Goal: Information Seeking & Learning: Learn about a topic

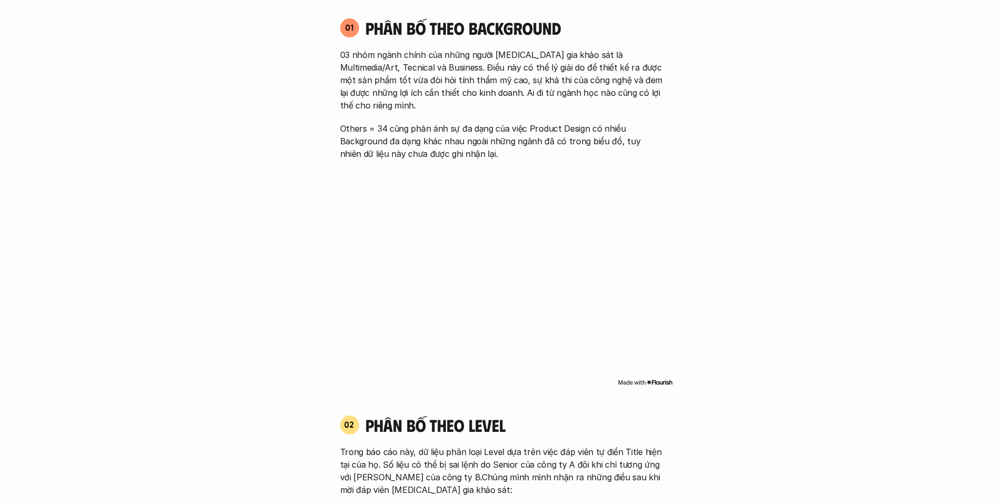
scroll to position [579, 0]
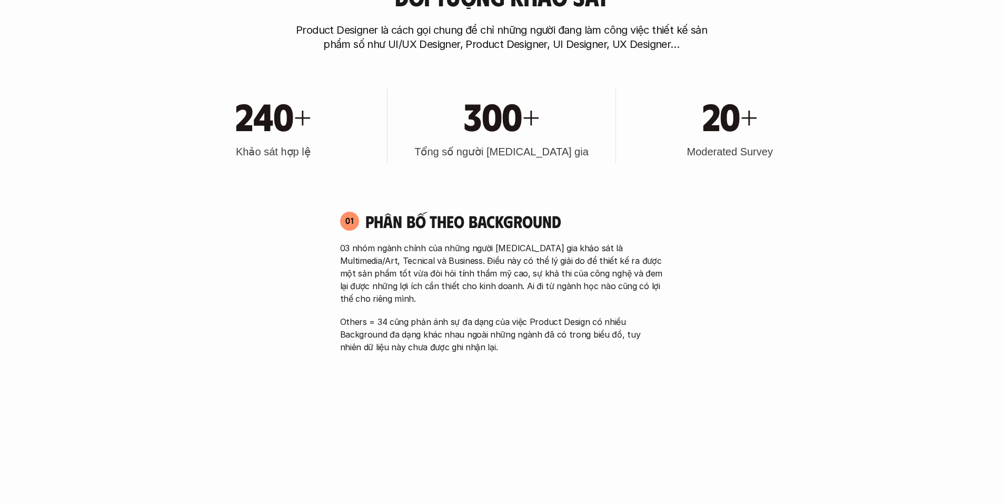
click at [480, 144] on h3 "Tổng số người [MEDICAL_DATA] gia" at bounding box center [501, 151] width 174 height 15
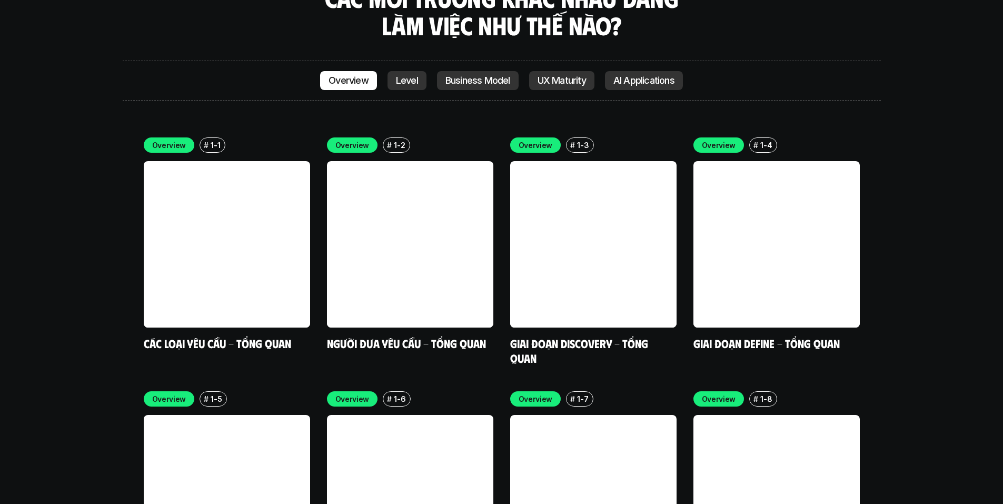
scroll to position [3089, 0]
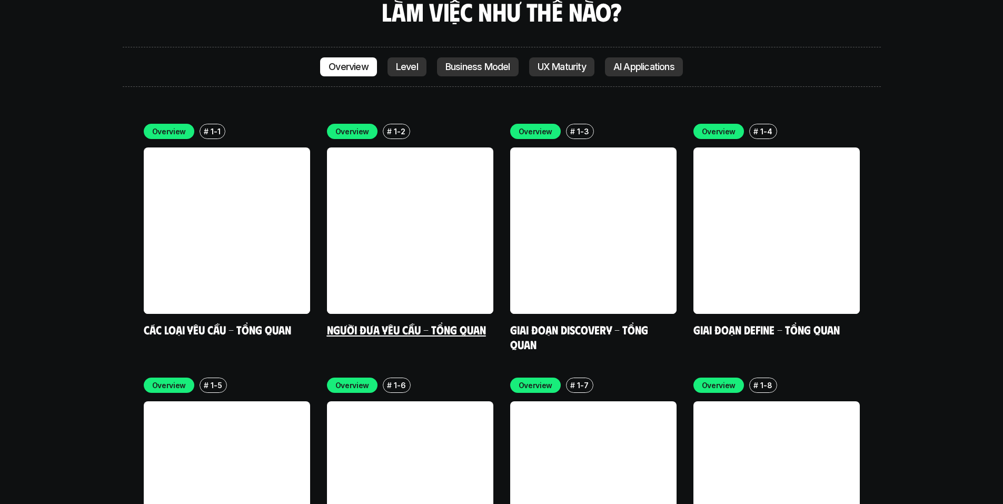
click at [434, 199] on link at bounding box center [410, 230] width 166 height 166
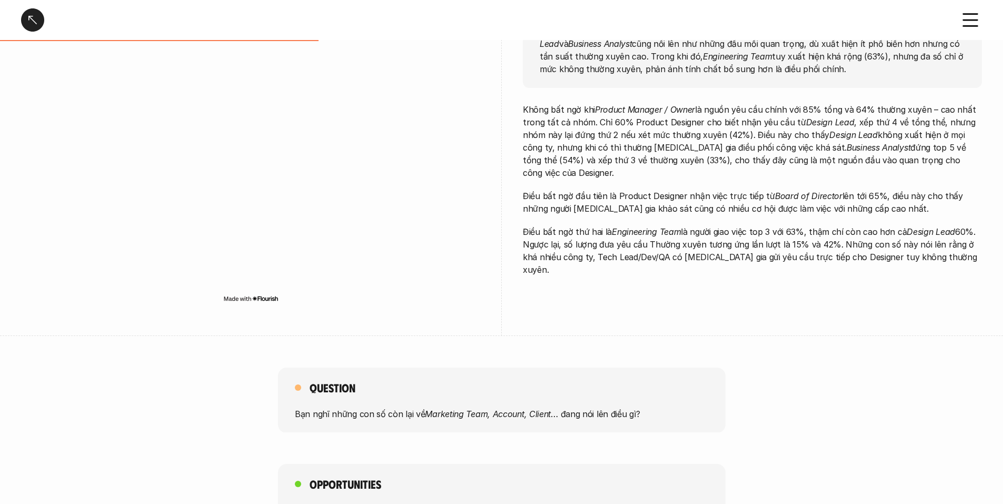
scroll to position [386, 0]
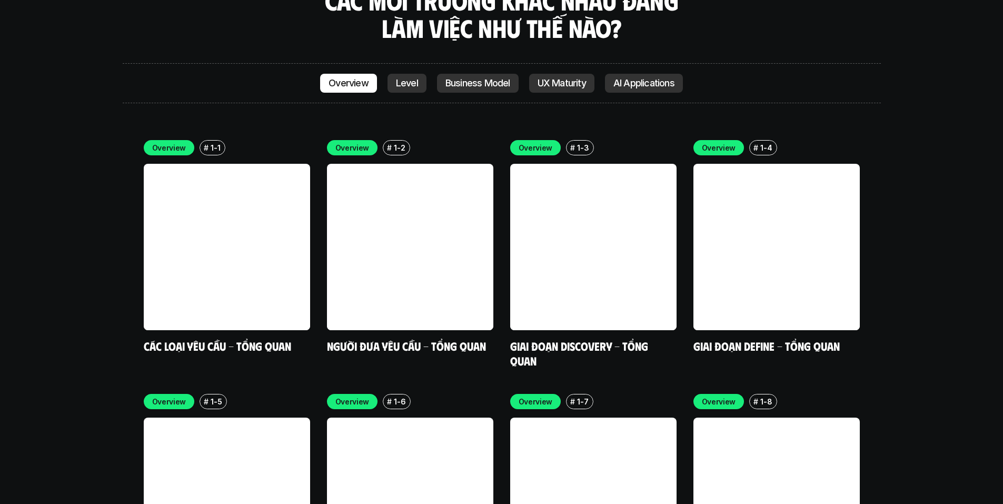
scroll to position [3078, 0]
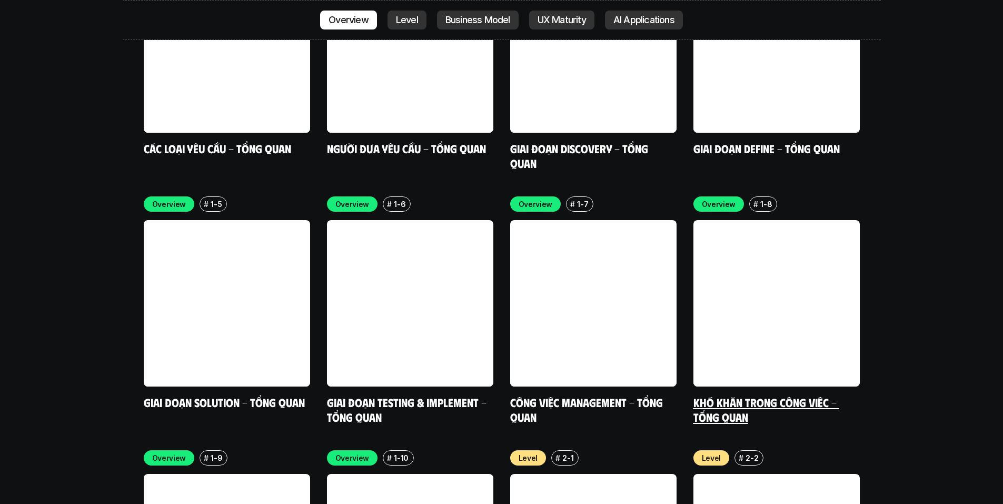
click at [780, 263] on link at bounding box center [776, 303] width 166 height 166
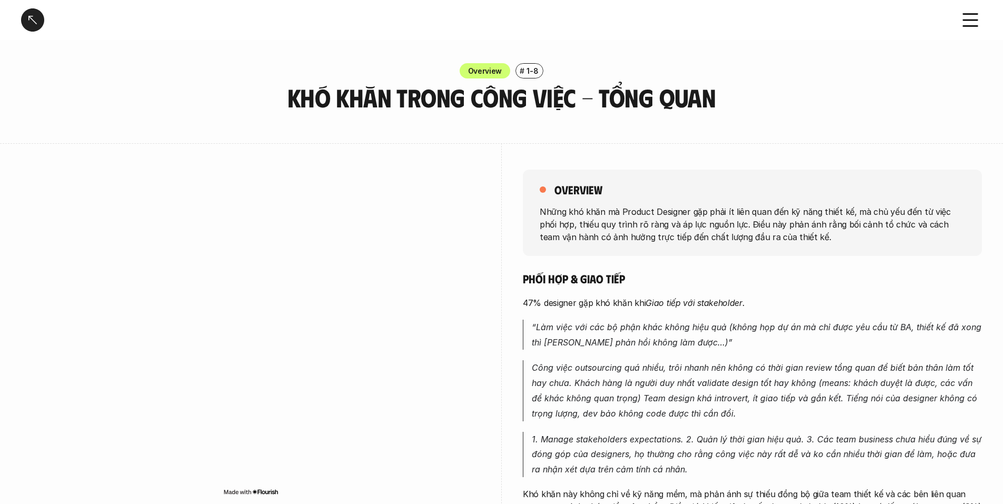
scroll to position [193, 0]
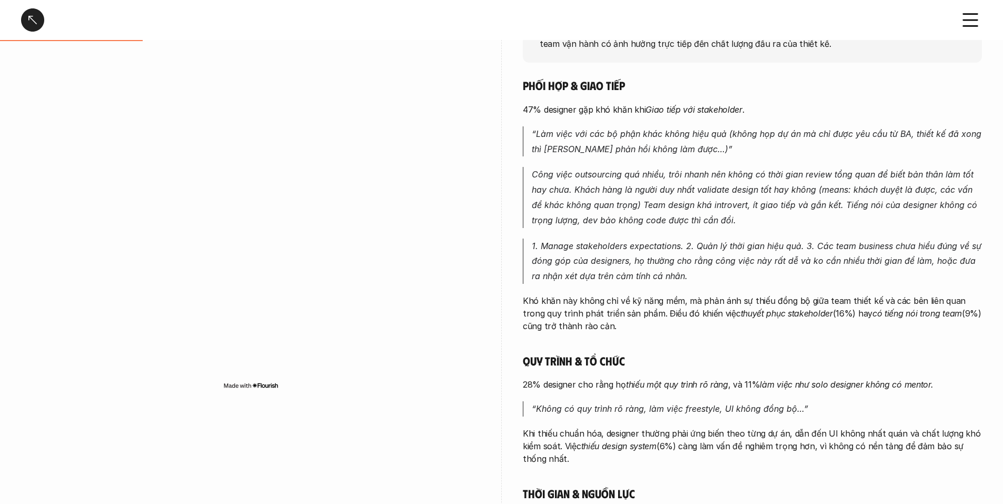
click at [30, 25] on div at bounding box center [32, 19] width 23 height 23
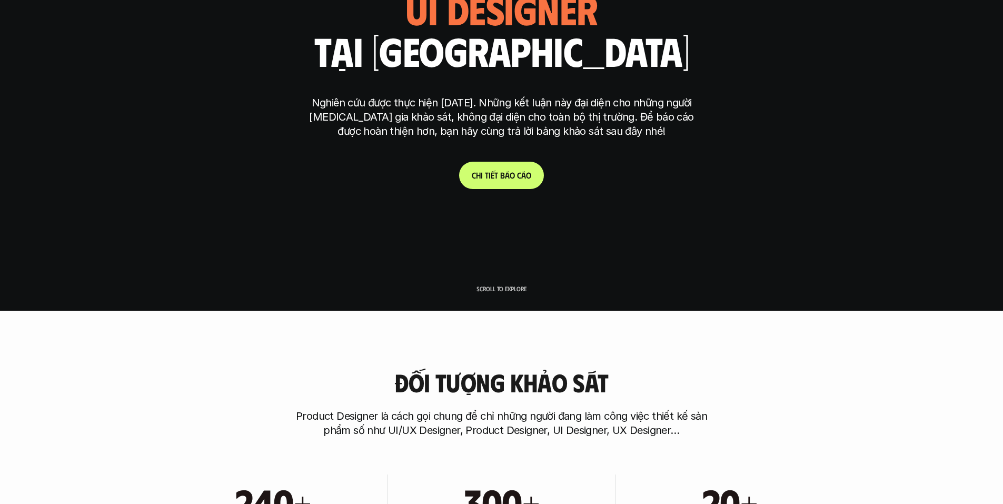
scroll to position [3092, 0]
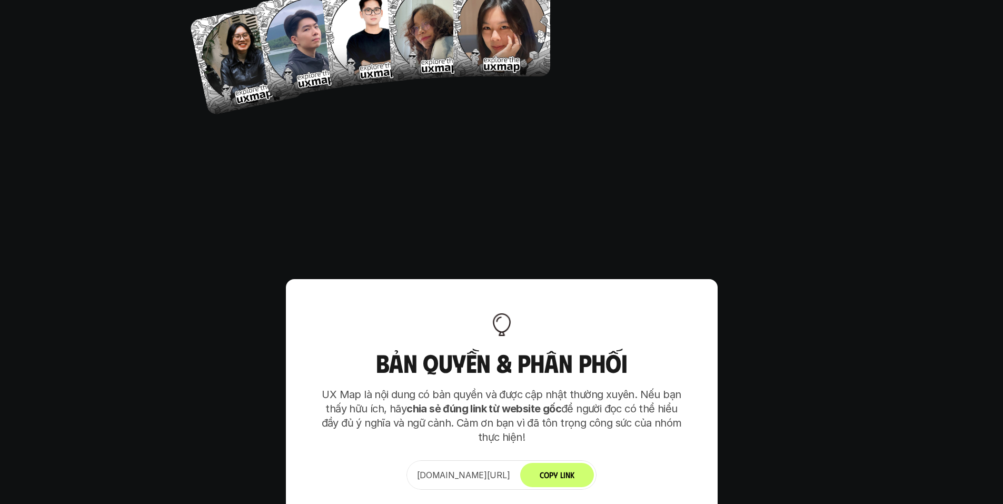
scroll to position [6567, 0]
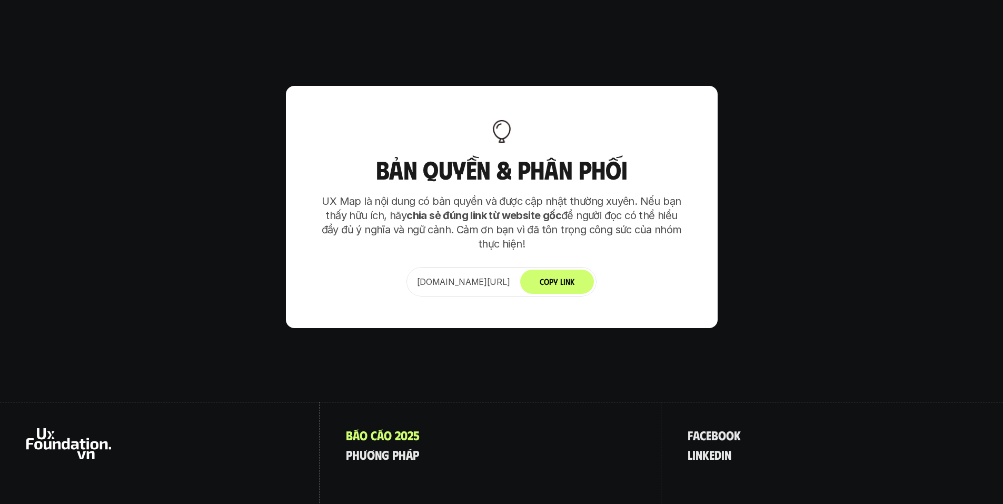
click at [476, 267] on div "www.uxfoundation.vn/ux-map-2025 Copy Link" at bounding box center [501, 281] width 191 height 29
click at [478, 275] on p "www.uxfoundation.vn/ux-map-2025" at bounding box center [463, 281] width 93 height 13
click at [577, 270] on button "Copy Link" at bounding box center [557, 282] width 74 height 24
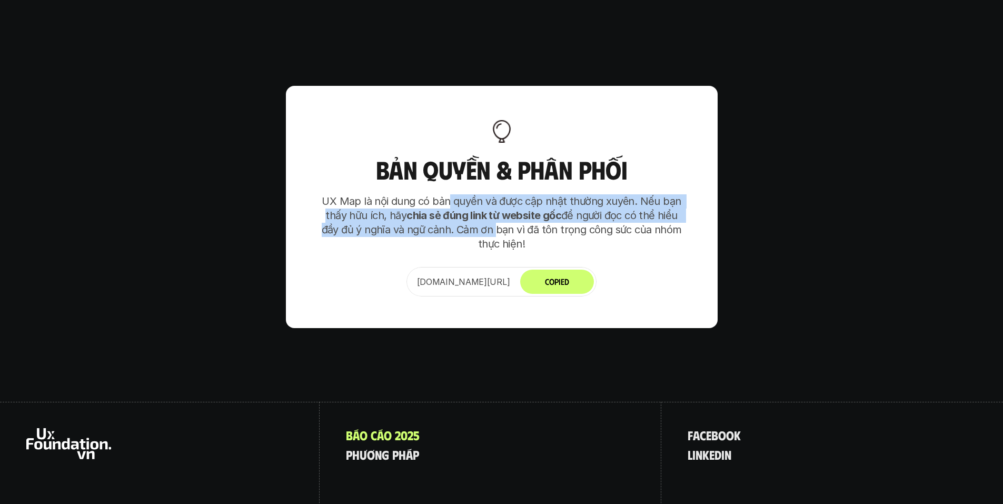
drag, startPoint x: 452, startPoint y: 137, endPoint x: 493, endPoint y: 161, distance: 47.4
click at [493, 194] on p "UX Map là nội dung có bản quyền và được cập nhật thường xuyên. Nếu bạn thấy hữu…" at bounding box center [502, 222] width 369 height 57
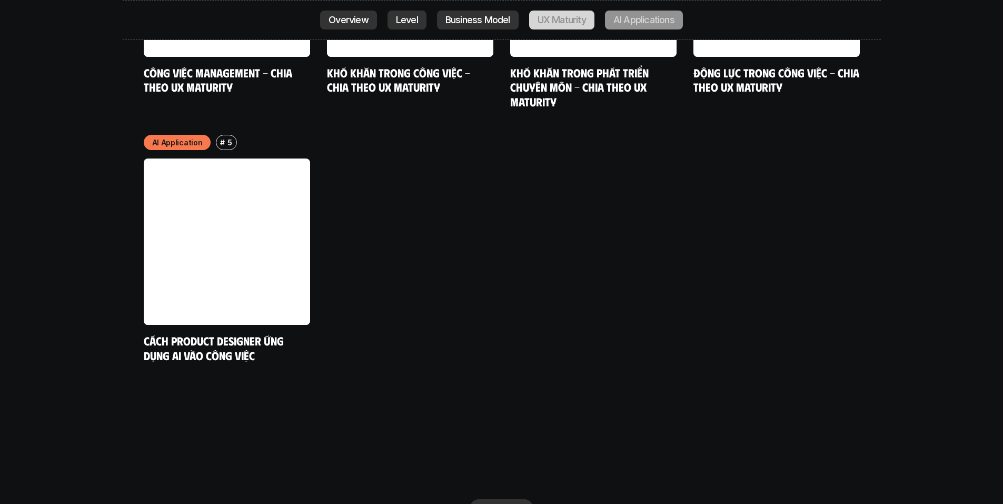
scroll to position [5647, 0]
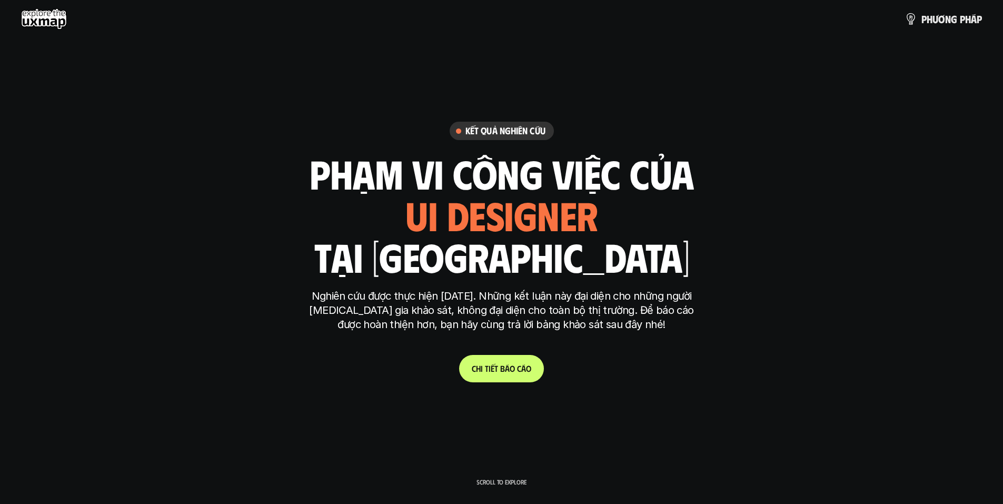
click at [435, 209] on div "ui designer ui/ux designer product designer UX designer ui designer" at bounding box center [501, 214] width 193 height 43
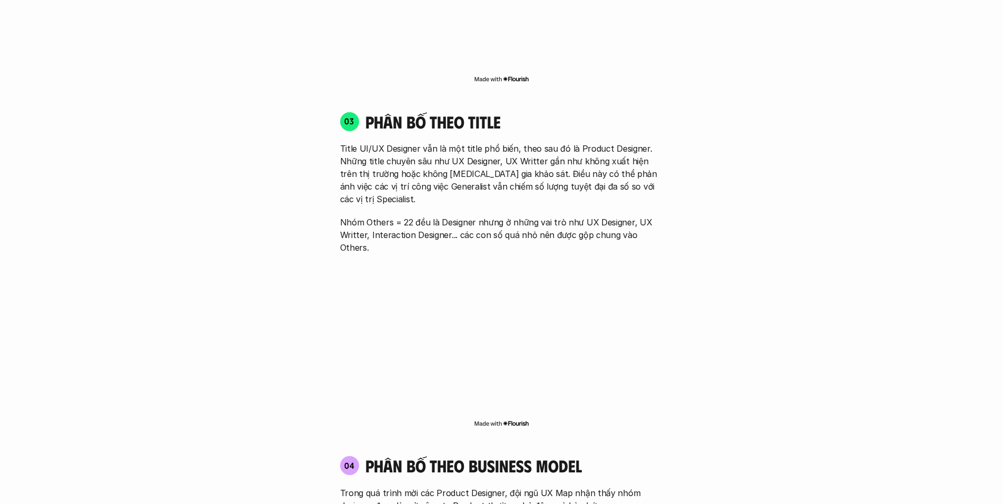
scroll to position [1738, 0]
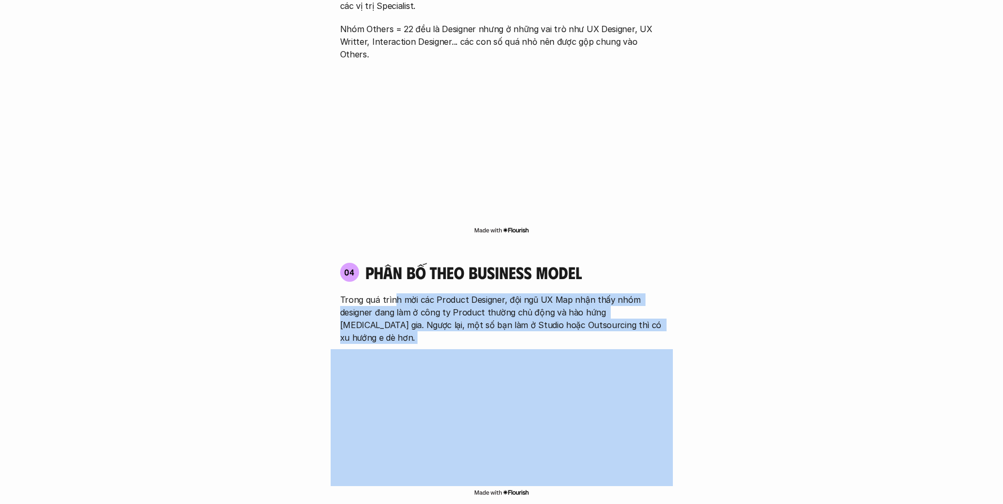
drag, startPoint x: 412, startPoint y: 256, endPoint x: 632, endPoint y: 283, distance: 221.8
click at [632, 283] on div "04 phân bố theo business model Trong quá trình mời các Product Designer, đội ng…" at bounding box center [502, 380] width 342 height 256
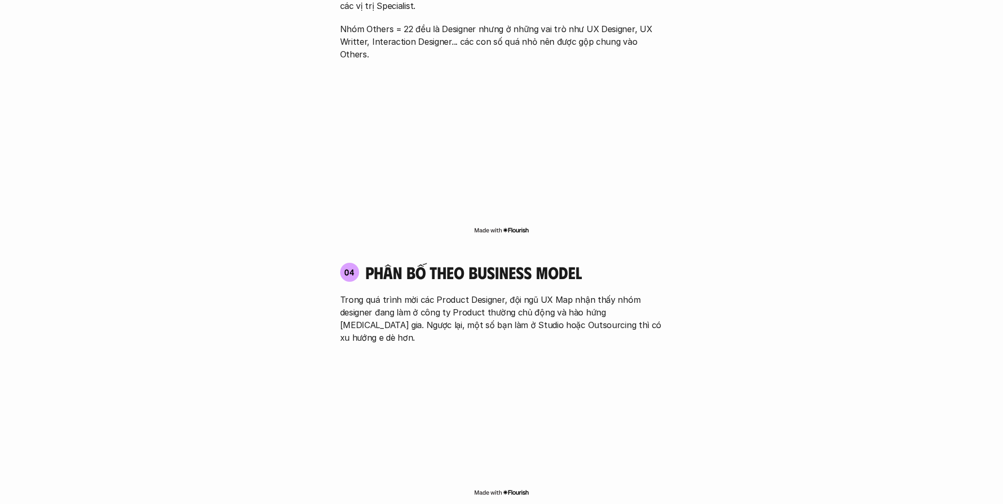
scroll to position [1931, 0]
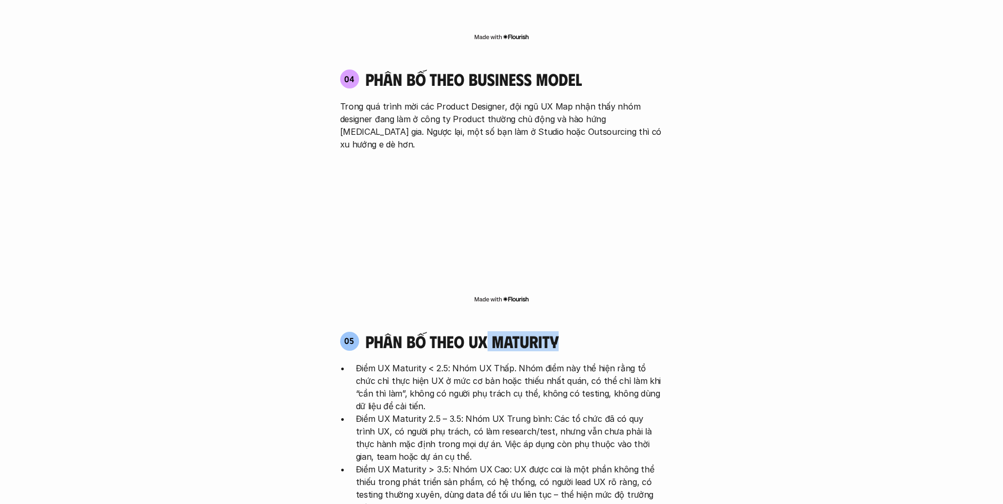
drag, startPoint x: 491, startPoint y: 269, endPoint x: 561, endPoint y: 270, distance: 70.0
click at [561, 331] on div "05 phân bố theo ux maturity" at bounding box center [501, 341] width 323 height 20
click at [514, 331] on h4 "phân bố theo ux maturity" at bounding box center [461, 341] width 193 height 20
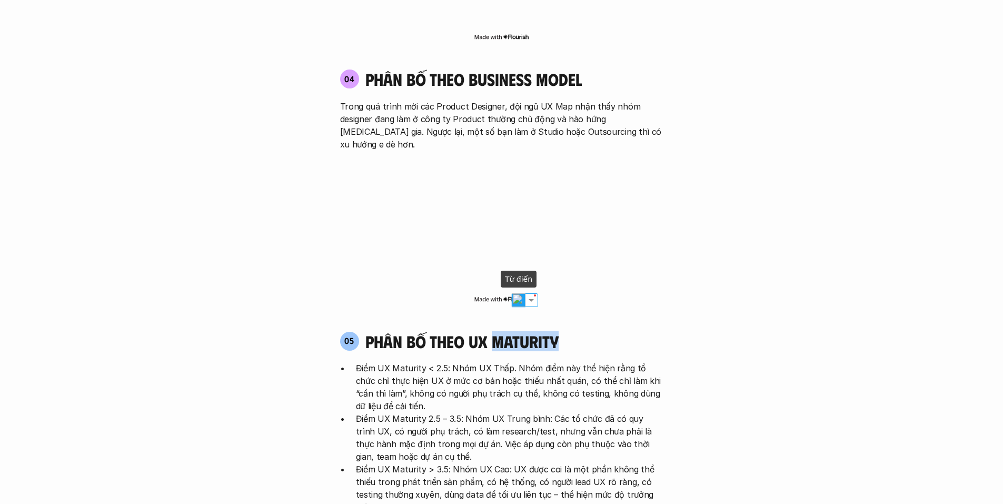
click at [521, 296] on img at bounding box center [519, 300] width 14 height 14
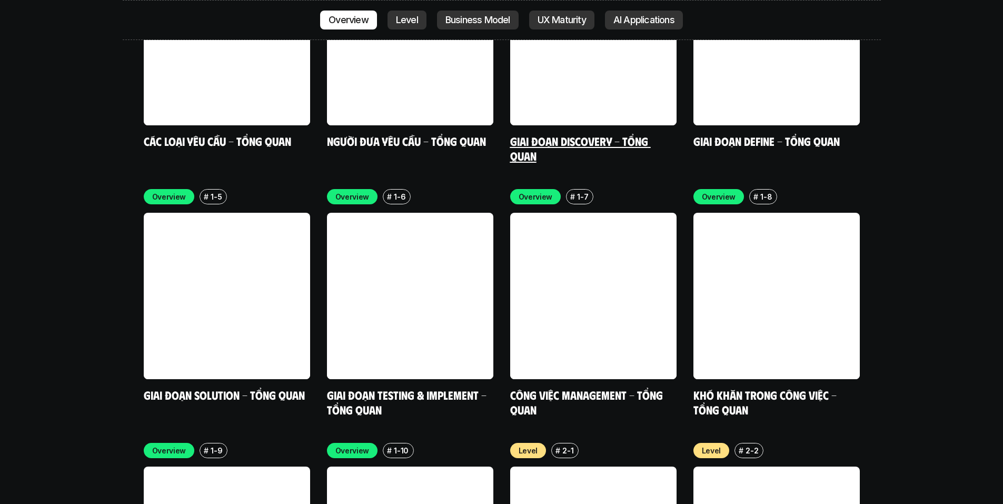
scroll to position [3282, 0]
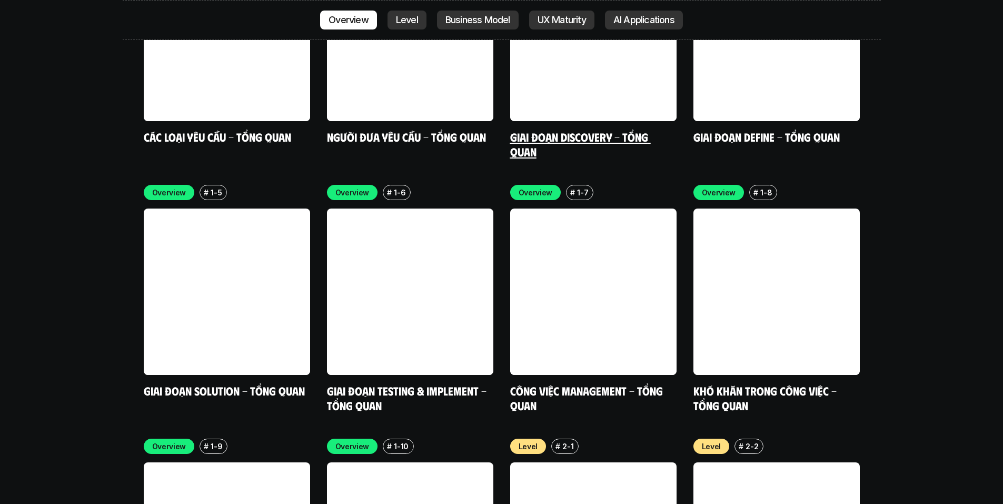
click at [745, 209] on link at bounding box center [776, 292] width 166 height 166
click at [749, 383] on link "Khó khăn trong công việc - Tổng quan" at bounding box center [766, 397] width 146 height 29
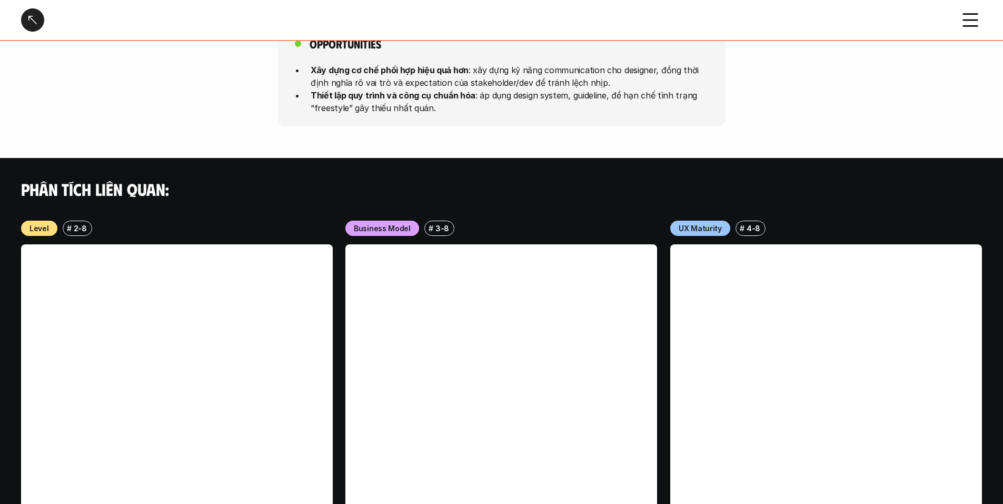
scroll to position [1087, 0]
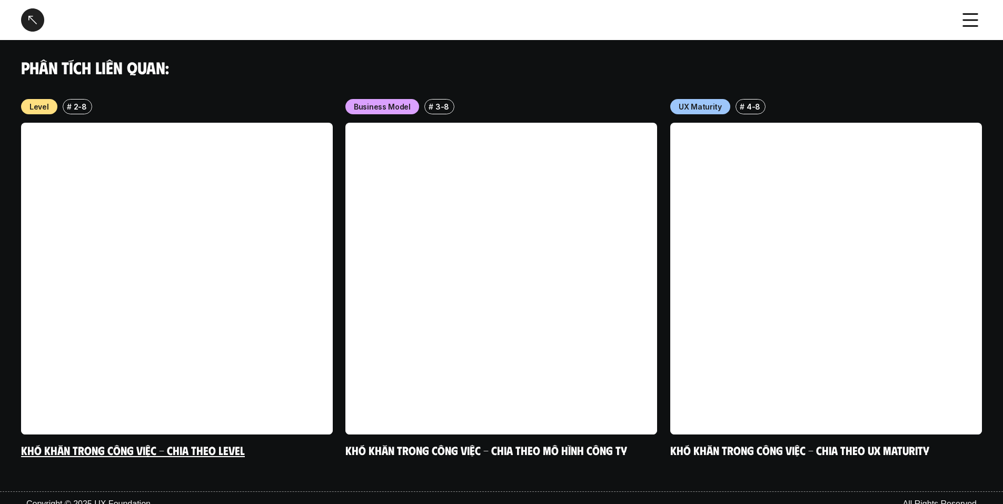
click at [163, 273] on link at bounding box center [177, 279] width 312 height 312
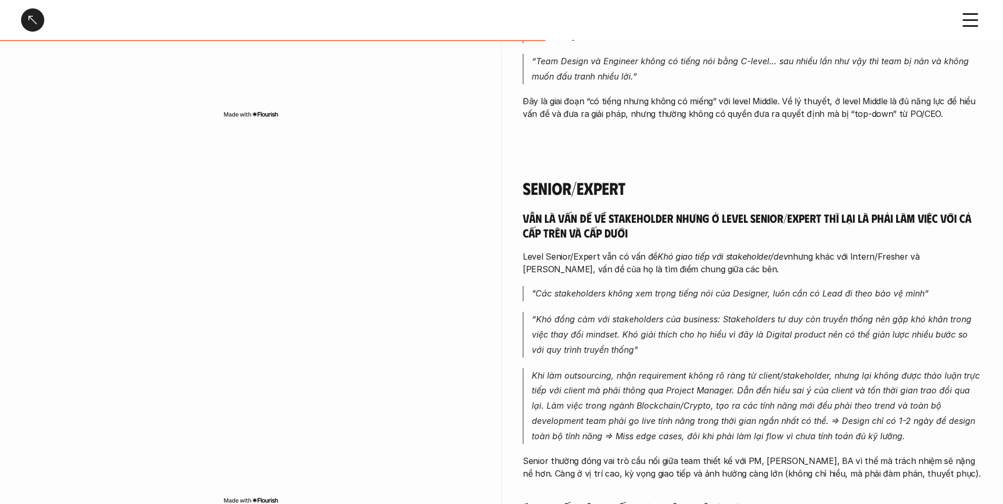
scroll to position [2317, 0]
